Goal: Task Accomplishment & Management: Complete application form

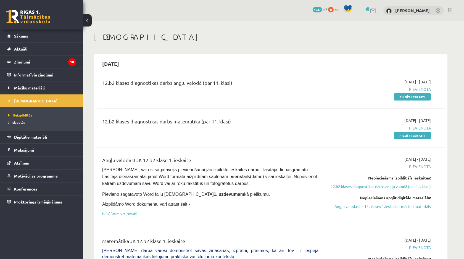
click at [26, 114] on span "Neizpildītās" at bounding box center [20, 115] width 24 height 4
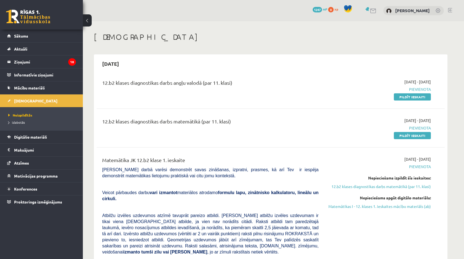
click at [137, 80] on div "12.b2 klases diagnostikas darbs angļu valodā (par 11. klasi)" at bounding box center [210, 84] width 216 height 10
click at [317, 9] on span "1247" at bounding box center [316, 10] width 9 height 6
click at [411, 93] on link "Pildīt ieskaiti" at bounding box center [412, 96] width 37 height 7
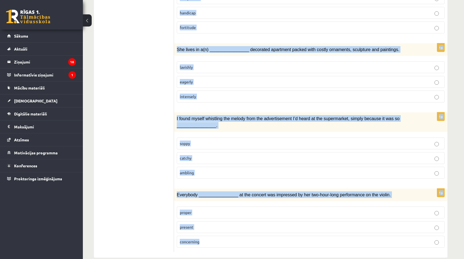
scroll to position [767, 0]
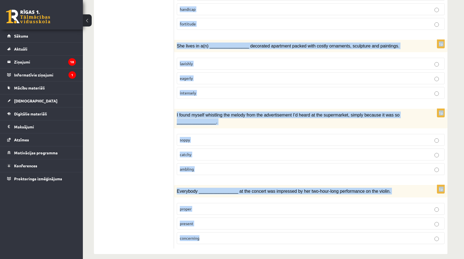
drag, startPoint x: 180, startPoint y: 105, endPoint x: 291, endPoint y: 259, distance: 189.6
copy form "Choose the correct answers. 1p His art installations are extremely ____________…"
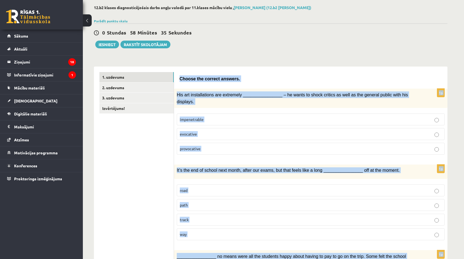
scroll to position [21, 0]
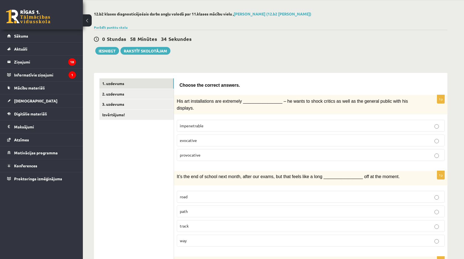
click at [199, 154] on span "provocative" at bounding box center [190, 154] width 21 height 5
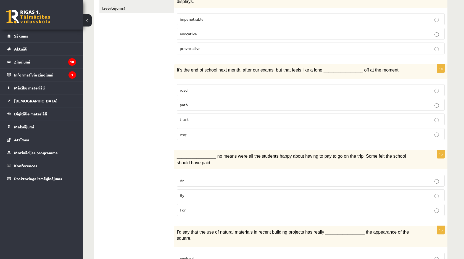
scroll to position [128, 0]
click at [194, 129] on label "way" at bounding box center [311, 134] width 268 height 12
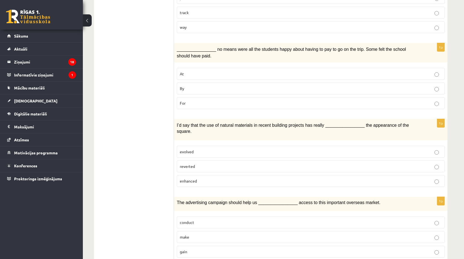
scroll to position [245, 0]
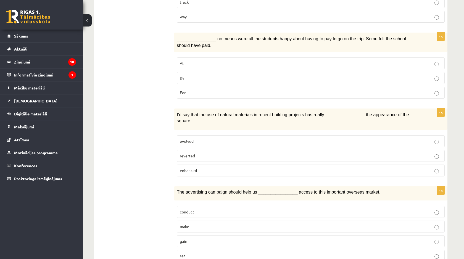
click at [232, 75] on p "By" at bounding box center [311, 78] width 262 height 6
click at [205, 168] on p "enhanced" at bounding box center [311, 171] width 262 height 6
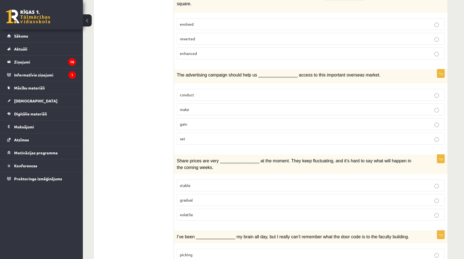
scroll to position [362, 0]
click at [221, 118] on label "gain" at bounding box center [311, 124] width 268 height 12
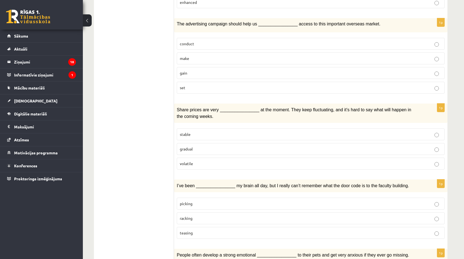
click at [198, 165] on label "volatile" at bounding box center [311, 164] width 268 height 12
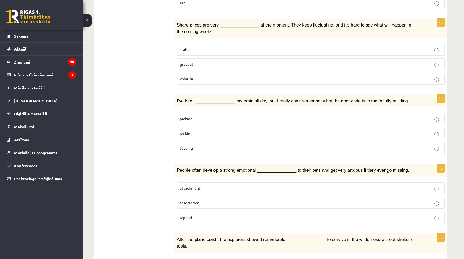
scroll to position [513, 0]
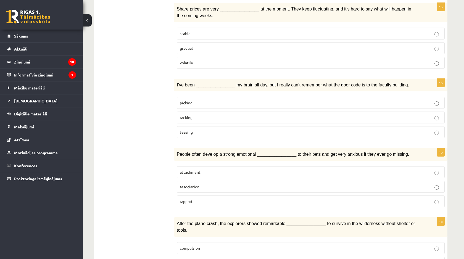
click at [207, 115] on p "racking" at bounding box center [311, 118] width 262 height 6
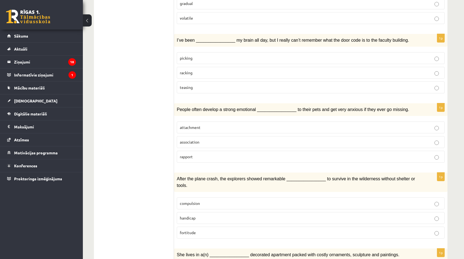
scroll to position [565, 0]
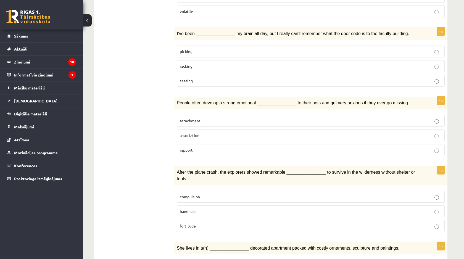
click at [219, 120] on p "attachment" at bounding box center [311, 121] width 262 height 6
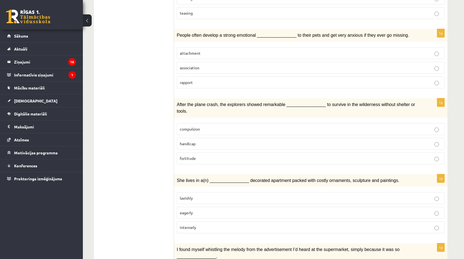
scroll to position [656, 0]
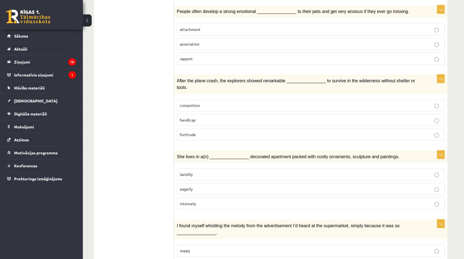
click at [213, 132] on p "fortitude" at bounding box center [311, 135] width 262 height 6
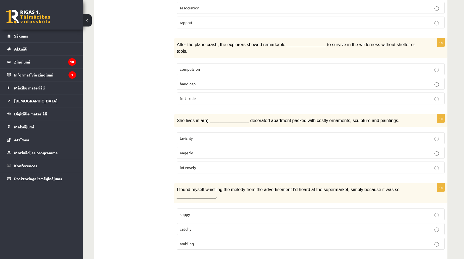
click at [211, 132] on label "lavishly" at bounding box center [311, 138] width 268 height 12
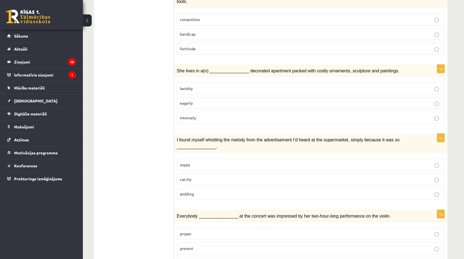
scroll to position [767, 0]
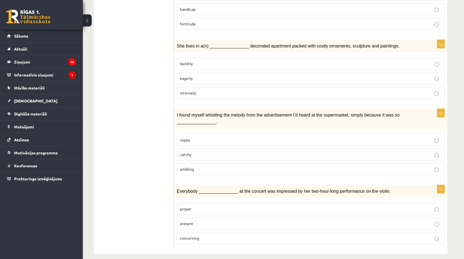
click at [215, 152] on label "catchy" at bounding box center [311, 155] width 268 height 12
click at [227, 221] on p "present" at bounding box center [311, 224] width 262 height 6
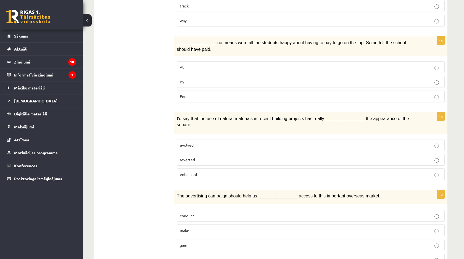
scroll to position [0, 0]
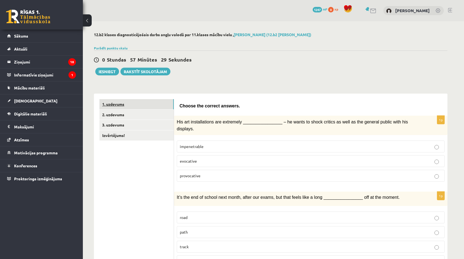
click at [133, 109] on link "1. uzdevums" at bounding box center [136, 104] width 74 height 10
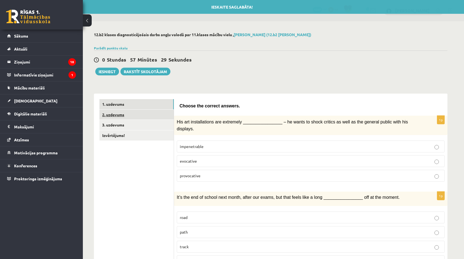
click at [130, 117] on link "2. uzdevums" at bounding box center [136, 115] width 74 height 10
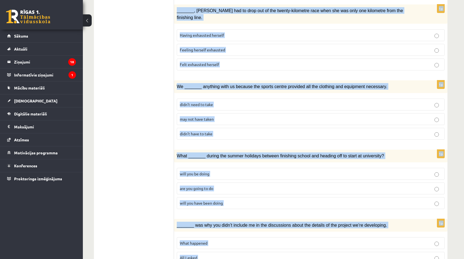
scroll to position [555, 0]
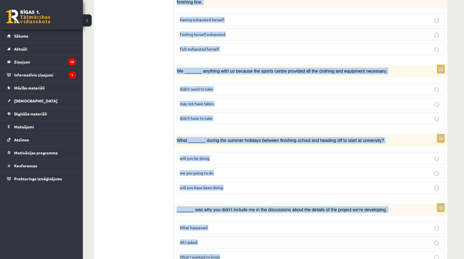
drag, startPoint x: 180, startPoint y: 105, endPoint x: 234, endPoint y: 236, distance: 141.6
copy form "Circle the form that cannot be used to complete the sentences. 1p We hope _____…"
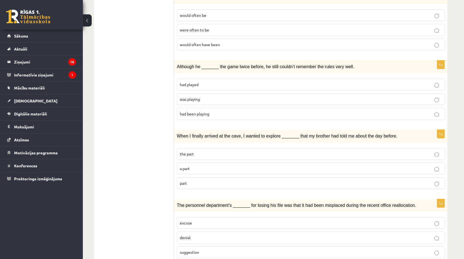
scroll to position [0, 0]
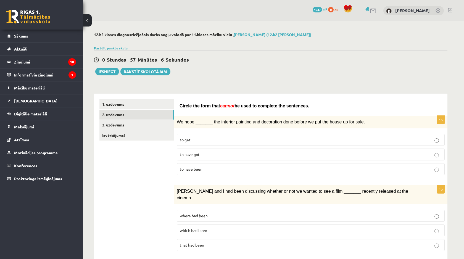
click at [201, 170] on span "to have been" at bounding box center [191, 168] width 23 height 5
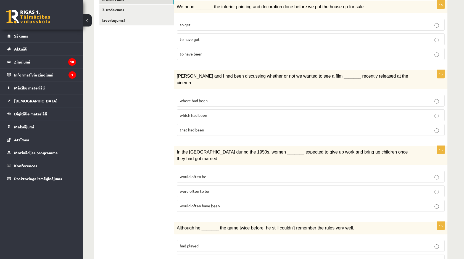
scroll to position [115, 0]
click at [287, 97] on p "where had been" at bounding box center [311, 100] width 262 height 6
click at [252, 170] on label "would often be" at bounding box center [311, 176] width 268 height 12
click at [222, 203] on p "would often have been" at bounding box center [311, 206] width 262 height 6
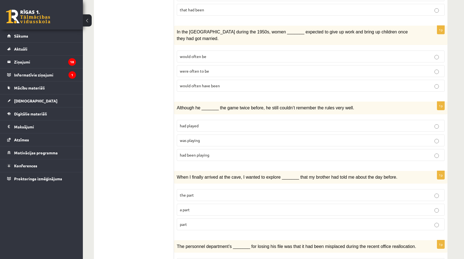
scroll to position [236, 0]
click at [266, 137] on p "was playing" at bounding box center [311, 140] width 262 height 6
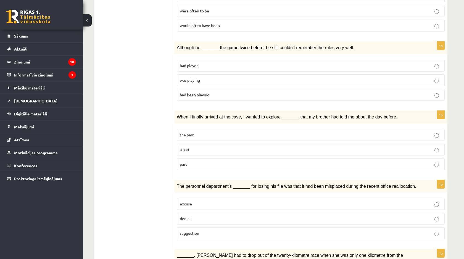
scroll to position [300, 0]
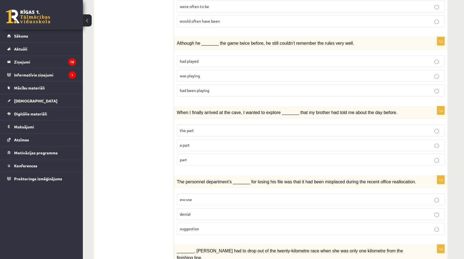
click at [251, 157] on p "part" at bounding box center [311, 160] width 262 height 6
click at [219, 211] on p "denial" at bounding box center [311, 214] width 262 height 6
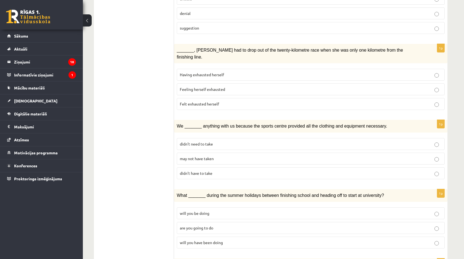
scroll to position [519, 0]
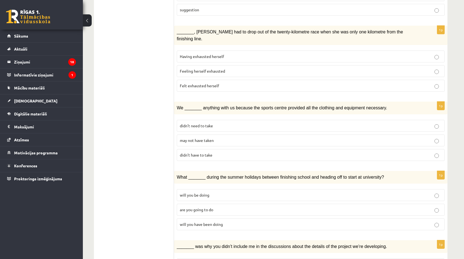
click at [245, 83] on p "Felt exhausted herself" at bounding box center [311, 86] width 262 height 6
click at [218, 134] on label "may not have taken" at bounding box center [311, 140] width 268 height 12
click at [204, 218] on label "will you have been doing" at bounding box center [311, 224] width 268 height 12
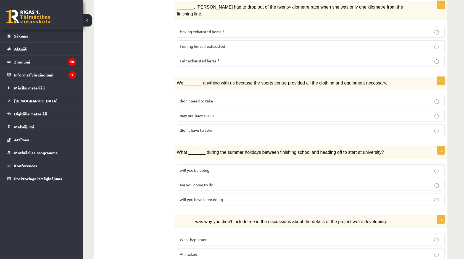
scroll to position [555, 0]
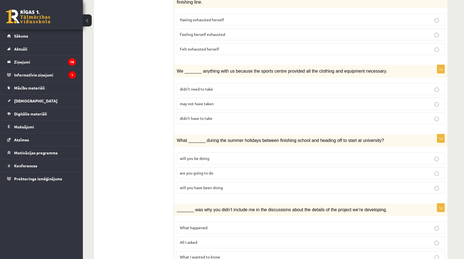
click at [206, 225] on span "What happened" at bounding box center [194, 227] width 28 height 5
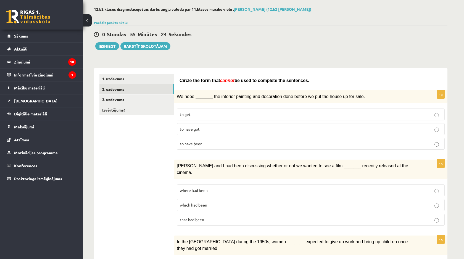
scroll to position [0, 0]
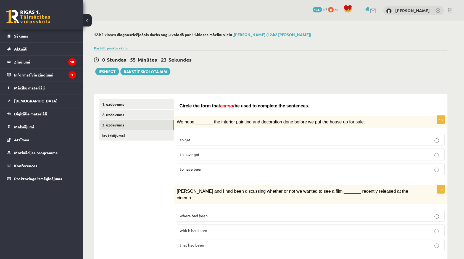
click at [136, 128] on link "3. uzdevums" at bounding box center [136, 125] width 74 height 10
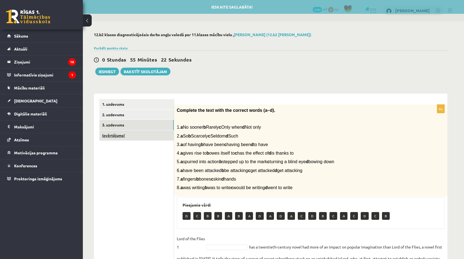
click at [133, 136] on link "Izvērtējums!" at bounding box center [136, 135] width 74 height 10
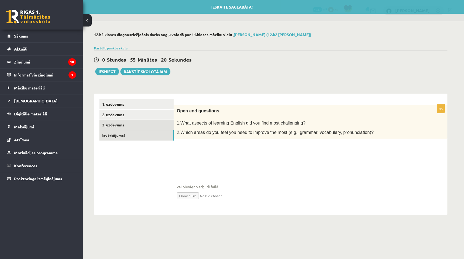
click at [134, 126] on link "3. uzdevums" at bounding box center [136, 125] width 74 height 10
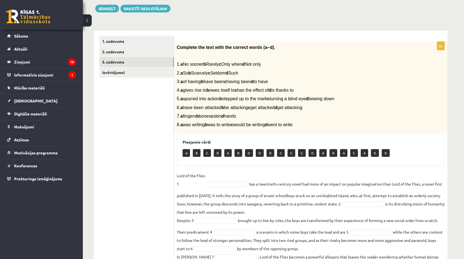
scroll to position [52, 0]
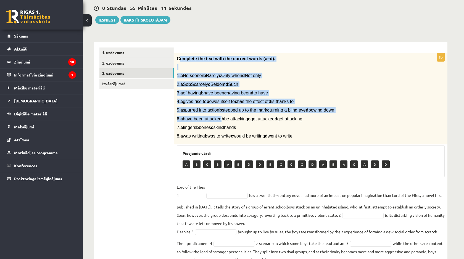
drag, startPoint x: 179, startPoint y: 59, endPoint x: 226, endPoint y: 118, distance: 75.8
click at [226, 118] on div "Complete the text with the correct words (a–d). 1. a No sooner b Rarely c Only …" at bounding box center [310, 99] width 273 height 92
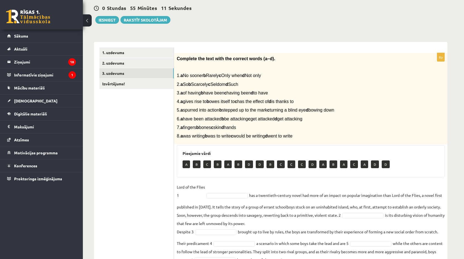
click at [224, 96] on div "Complete the text with the correct words (a–d). 1. a No sooner b Rarely c Only …" at bounding box center [310, 99] width 273 height 92
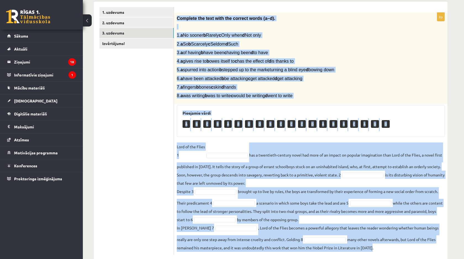
scroll to position [104, 0]
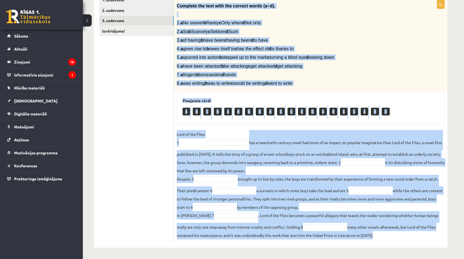
drag, startPoint x: 177, startPoint y: 58, endPoint x: 381, endPoint y: 238, distance: 272.1
click at [381, 238] on div "8p Complete the text with the correct words (a–d). 1. a No sooner b Rarely c On…" at bounding box center [310, 121] width 273 height 242
copy div "Complete the text with the correct words (a–d). 1. a No sooner b Rarely c Only …"
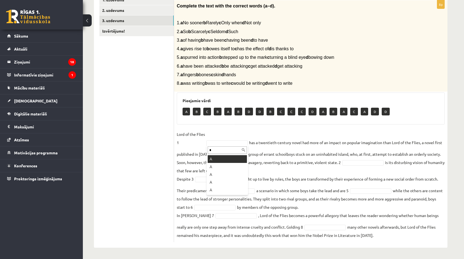
type input "*"
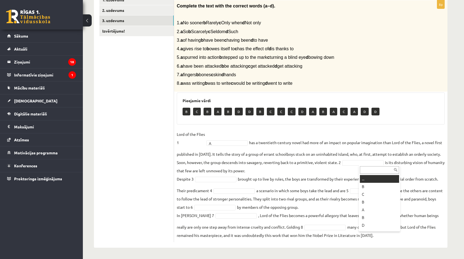
type input "*"
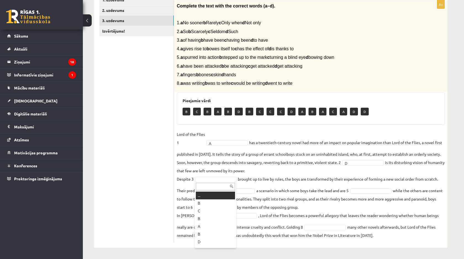
type input "*"
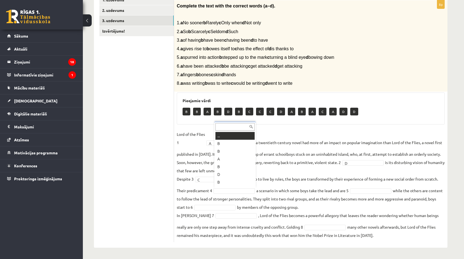
type input "*"
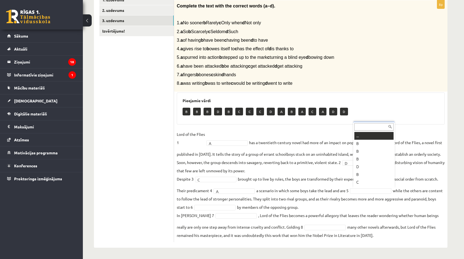
type input "*"
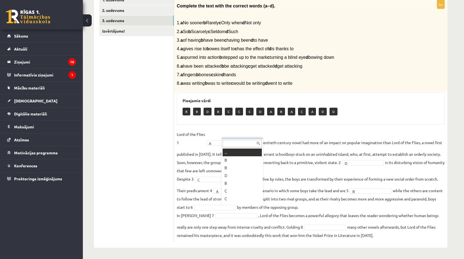
type input "*"
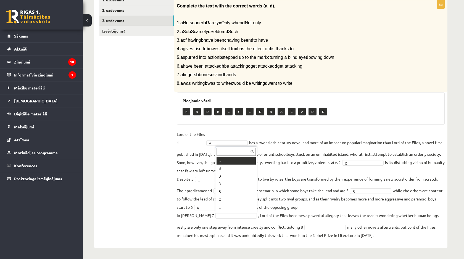
type input "*"
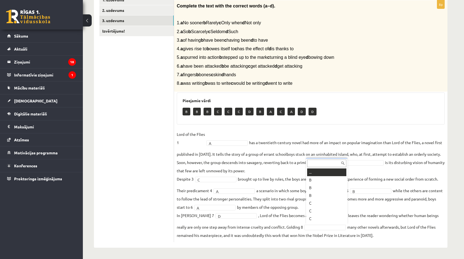
type input "*"
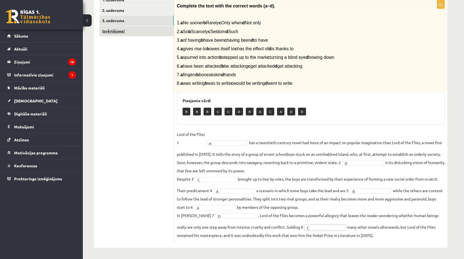
click at [134, 28] on link "Izvērtējums!" at bounding box center [136, 31] width 74 height 10
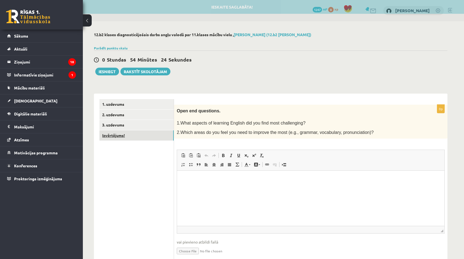
scroll to position [0, 0]
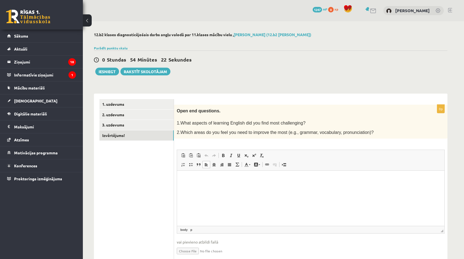
click at [251, 187] on html at bounding box center [310, 179] width 267 height 17
copy p "**********"
click at [182, 181] on html "**********" at bounding box center [310, 179] width 267 height 17
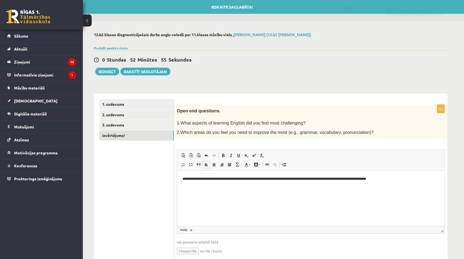
click at [396, 180] on p "**********" at bounding box center [310, 179] width 256 height 6
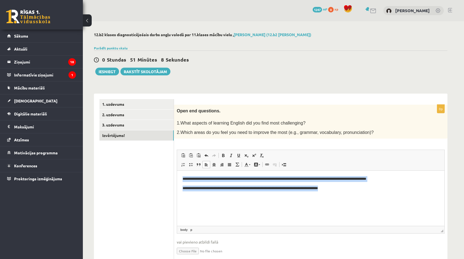
click at [282, 187] on p "**********" at bounding box center [310, 189] width 256 height 6
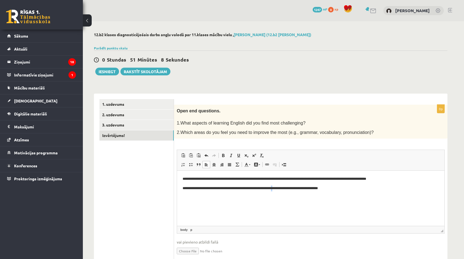
click at [282, 187] on p "**********" at bounding box center [310, 189] width 256 height 6
copy p "**********"
drag, startPoint x: 186, startPoint y: 189, endPoint x: 329, endPoint y: 190, distance: 142.2
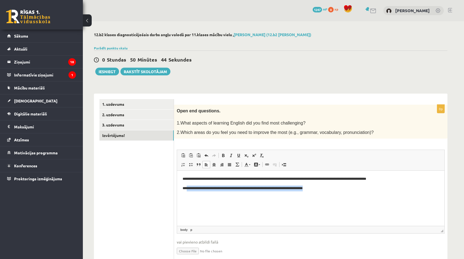
click at [329, 190] on p "**********" at bounding box center [310, 189] width 256 height 6
click at [205, 189] on p "**********" at bounding box center [310, 189] width 256 height 6
click at [105, 71] on button "Iesniegt" at bounding box center [107, 72] width 24 height 8
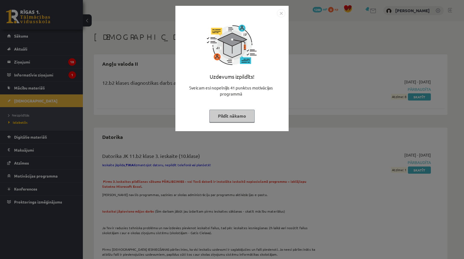
click at [158, 97] on div "Uzdevums izpildīts! Sveicam esi nopelnījis 41 punktus motivācijas programmā Pil…" at bounding box center [232, 129] width 464 height 259
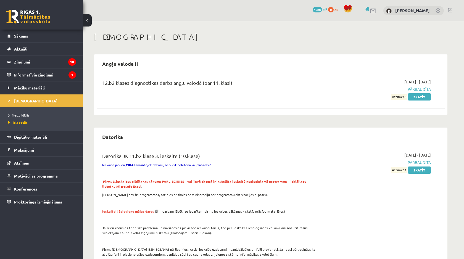
click at [29, 118] on li "Neizpildītās" at bounding box center [42, 115] width 69 height 7
click at [29, 117] on link "Neizpildītās" at bounding box center [42, 115] width 69 height 5
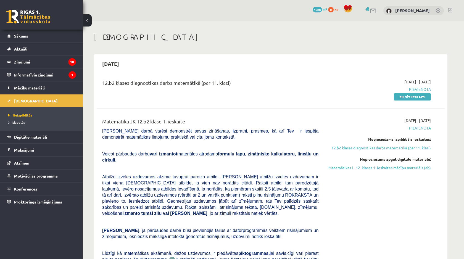
click at [17, 121] on span "Izlabotās" at bounding box center [16, 122] width 17 height 4
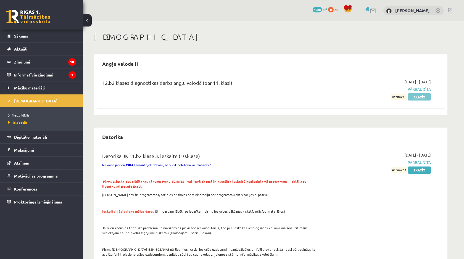
click at [411, 96] on link "Skatīt" at bounding box center [419, 96] width 23 height 7
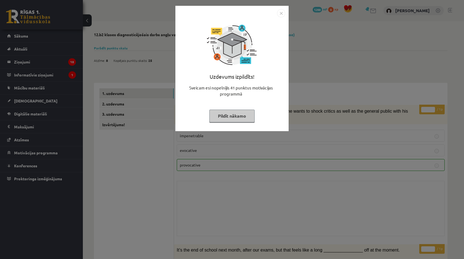
click at [238, 118] on button "Pildīt nākamo" at bounding box center [231, 116] width 45 height 13
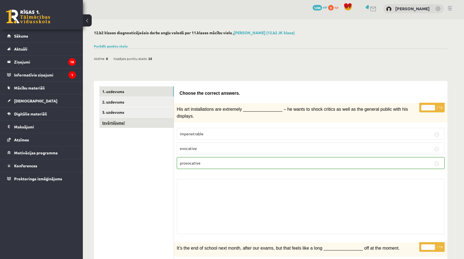
scroll to position [2, 0]
click at [20, 103] on link "[DEMOGRAPHIC_DATA]" at bounding box center [41, 100] width 69 height 13
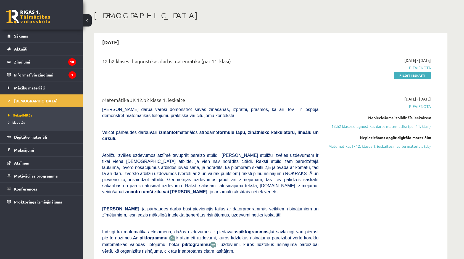
scroll to position [20, 0]
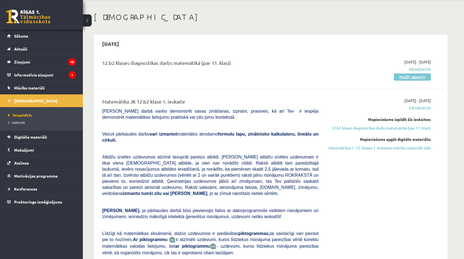
click at [396, 77] on link "Pildīt ieskaiti" at bounding box center [412, 76] width 37 height 7
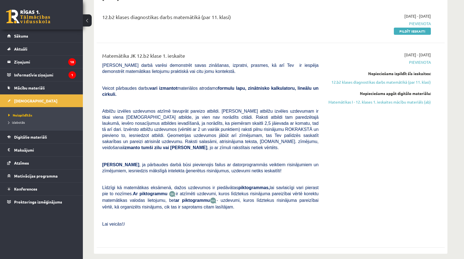
scroll to position [0, 0]
